Goal: Information Seeking & Learning: Understand process/instructions

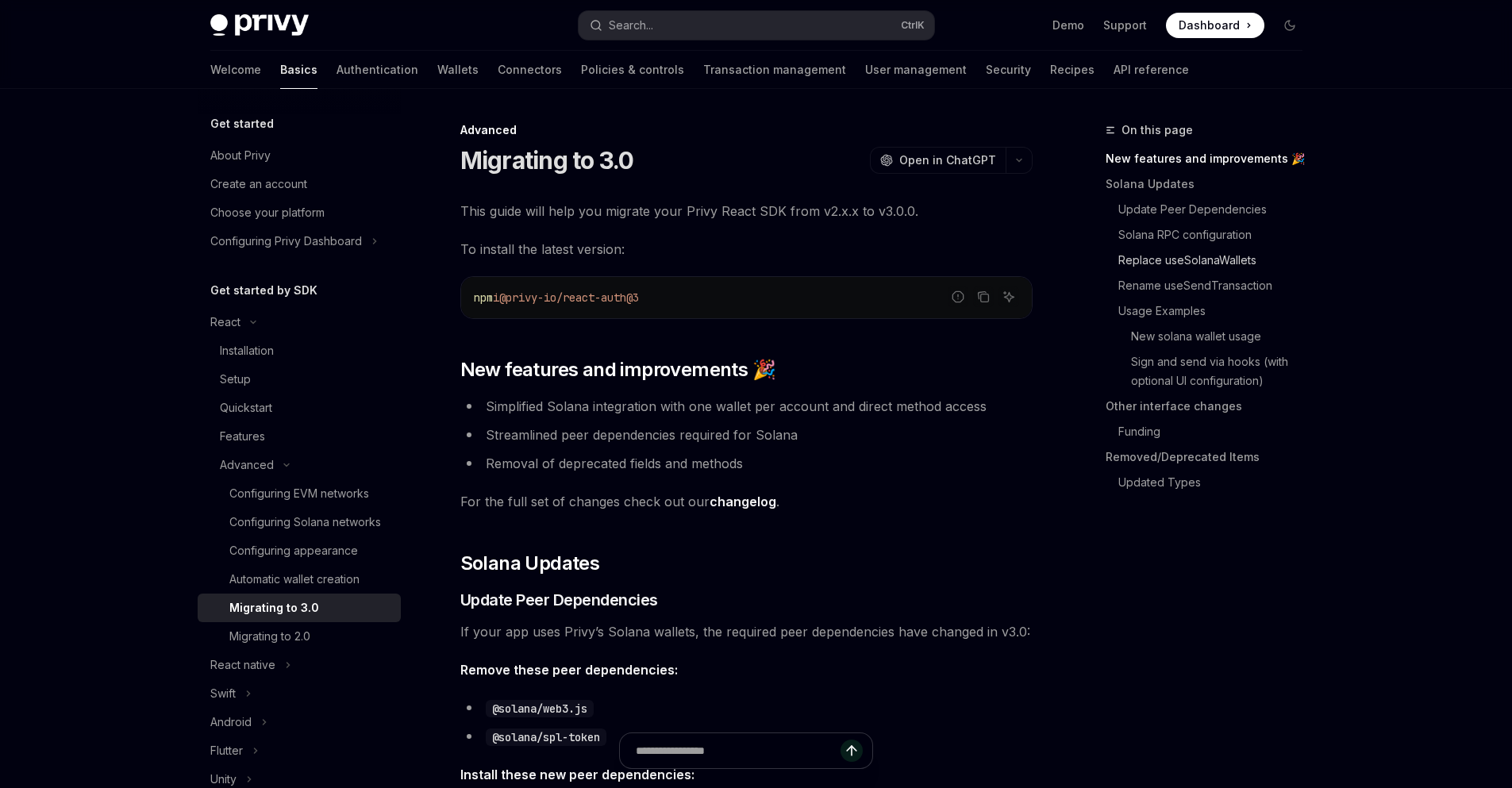
click at [1178, 267] on link "Replace useSolanaWallets" at bounding box center [1210, 260] width 209 height 25
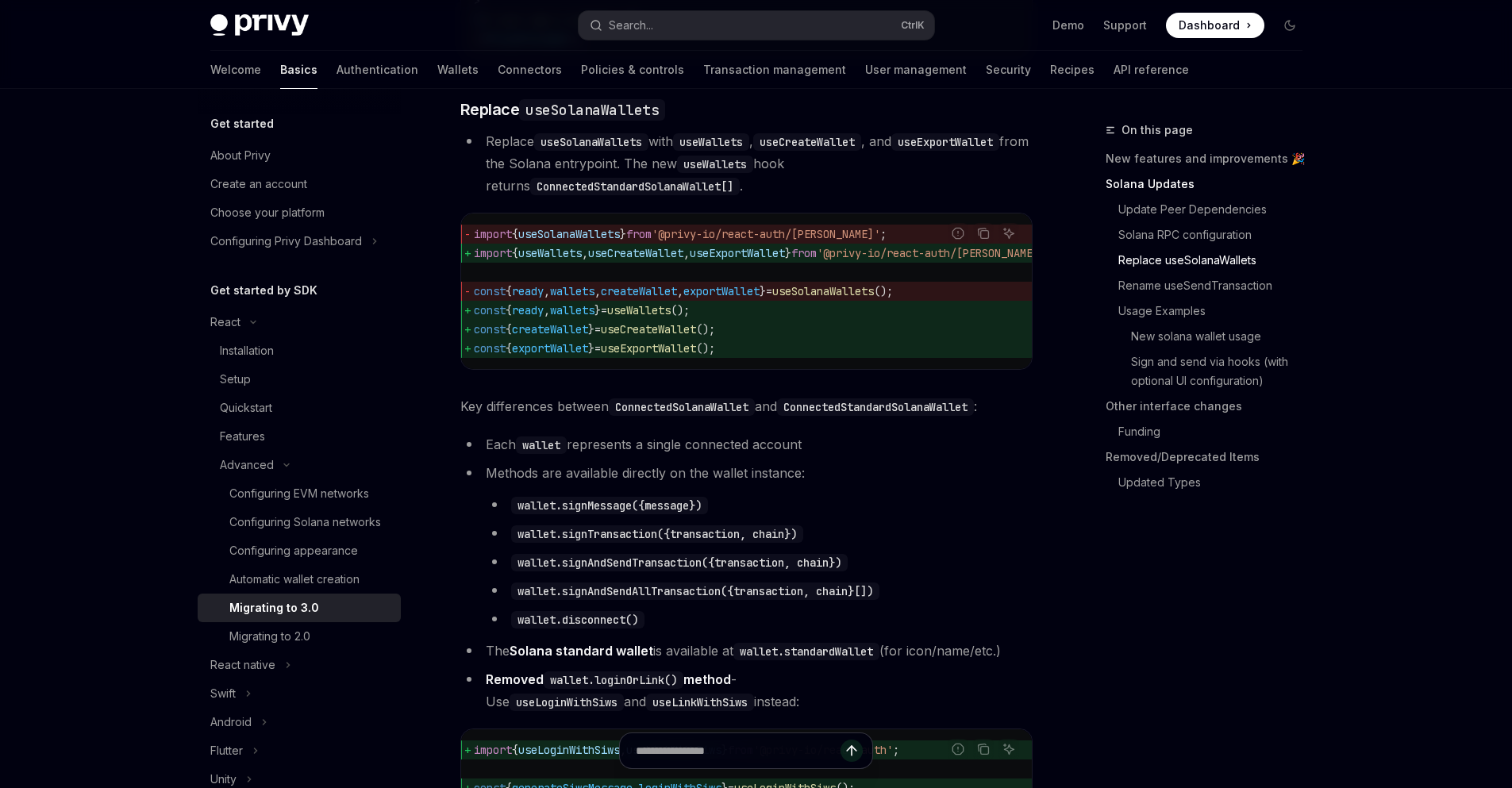
scroll to position [1430, 0]
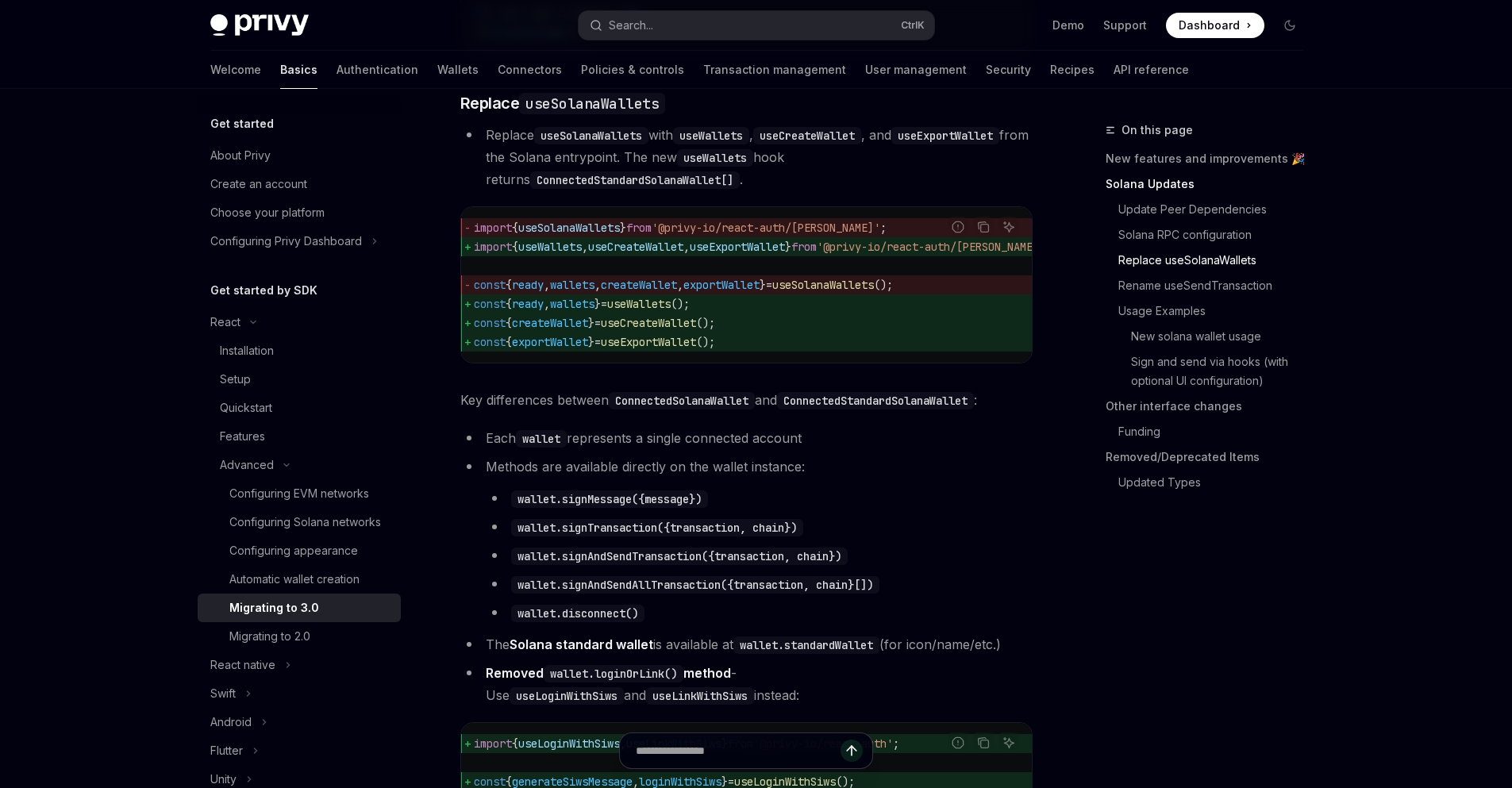
click at [715, 144] on code "useWallets" at bounding box center [712, 135] width 77 height 17
drag, startPoint x: 846, startPoint y: 402, endPoint x: 936, endPoint y: 414, distance: 90.8
drag, startPoint x: 931, startPoint y: 408, endPoint x: 948, endPoint y: 406, distance: 17.1
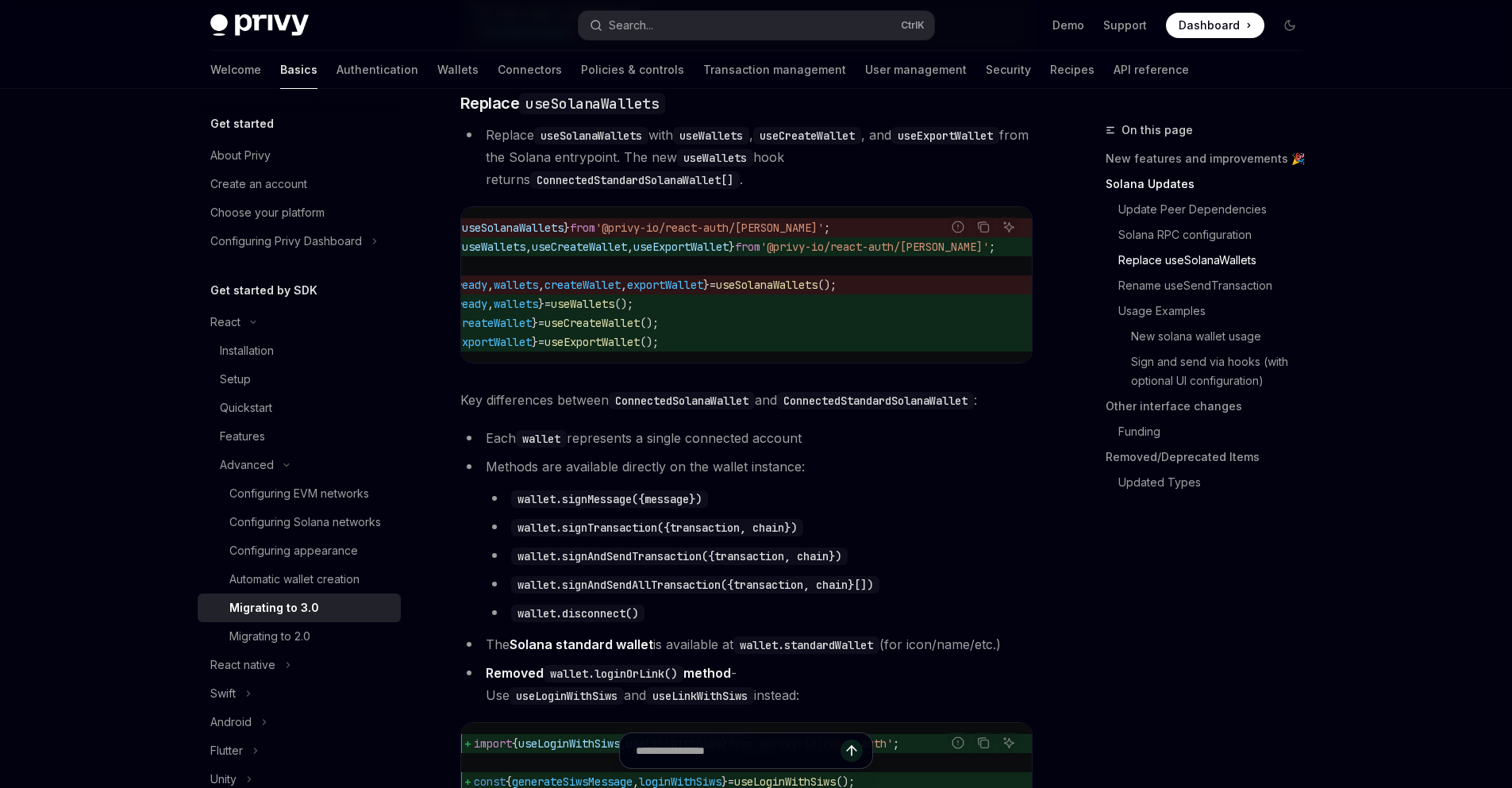
drag, startPoint x: 938, startPoint y: 401, endPoint x: 988, endPoint y: 390, distance: 51.2
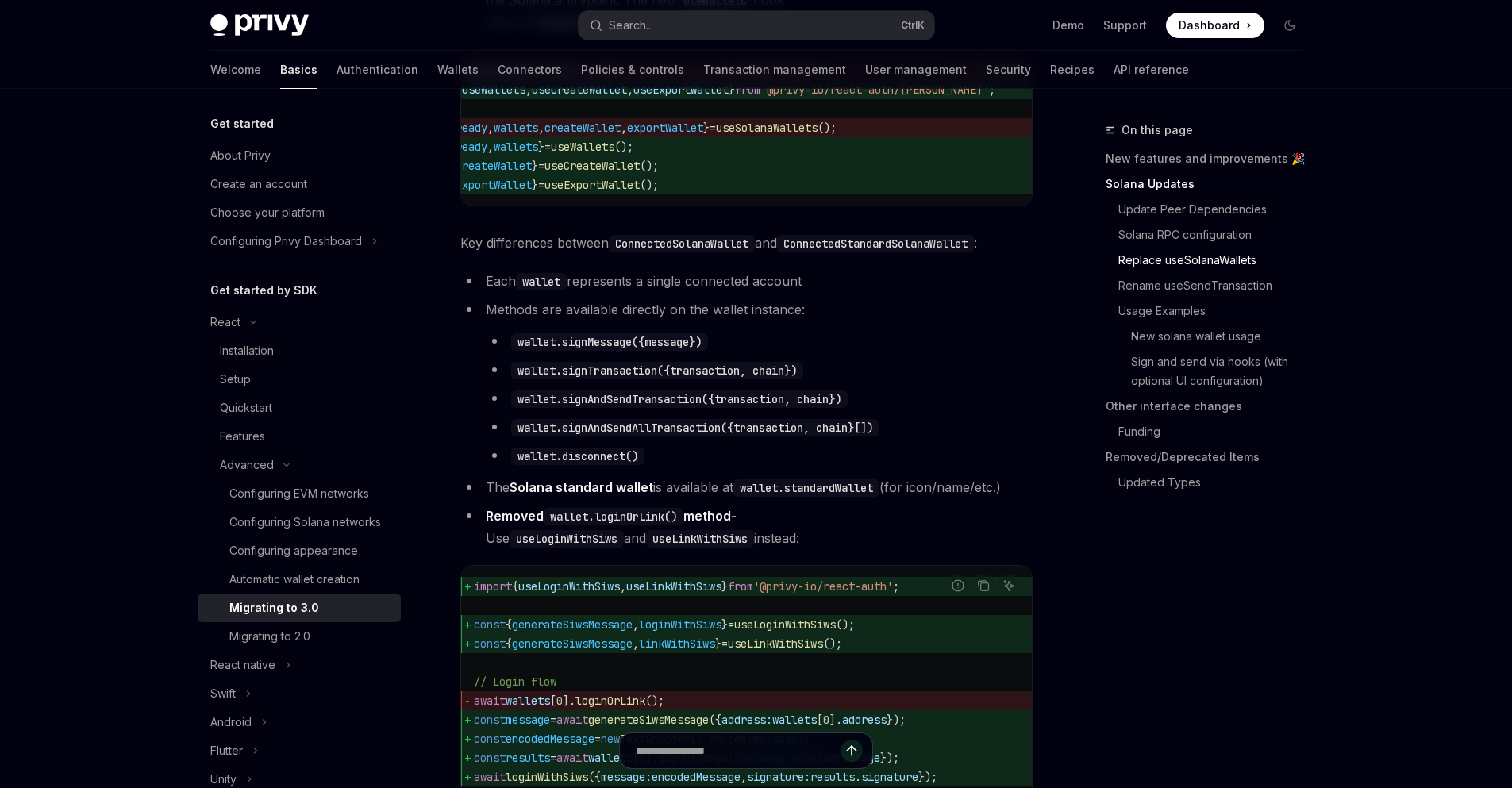
scroll to position [1430, 0]
